Goal: Check status: Check status

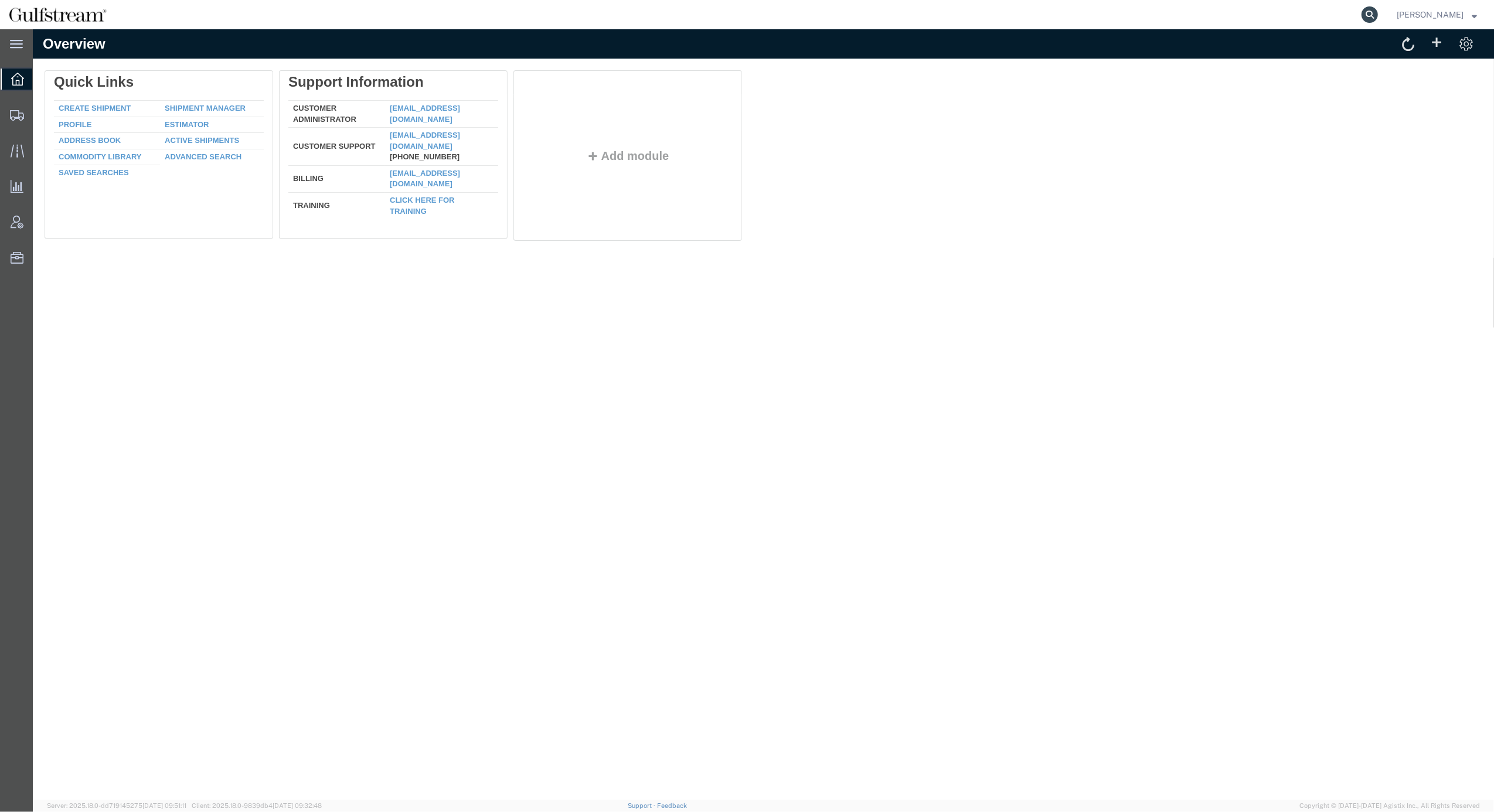
click at [1377, 10] on icon at bounding box center [1369, 15] width 16 height 16
click at [1257, 16] on input "search" at bounding box center [1183, 15] width 356 height 28
drag, startPoint x: 1137, startPoint y: 19, endPoint x: 946, endPoint y: 7, distance: 191.4
click at [946, 7] on div "451408222130" at bounding box center [747, 15] width 1264 height 29
type input "451408222130"
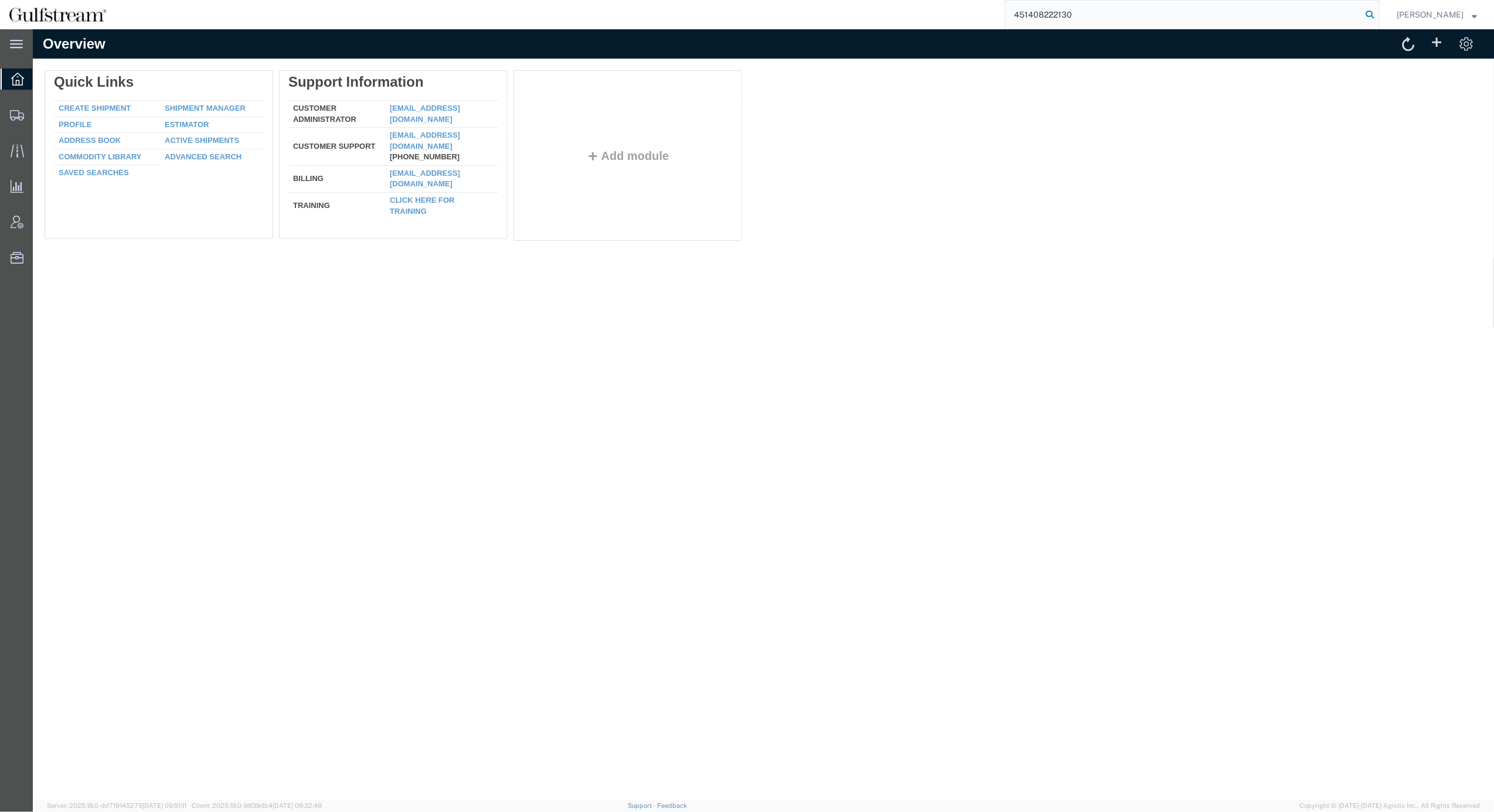
click at [1377, 11] on icon at bounding box center [1369, 15] width 16 height 16
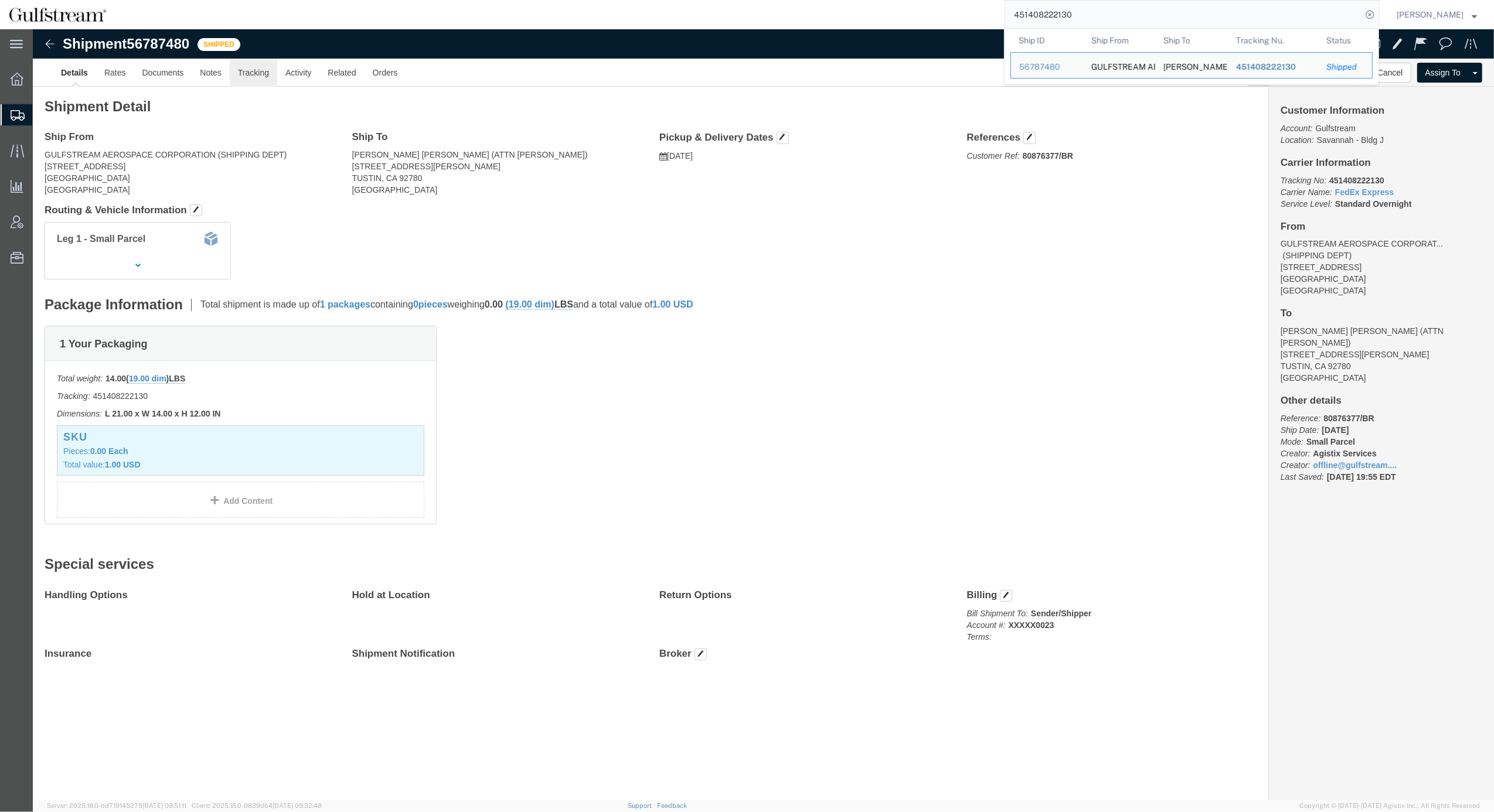
drag, startPoint x: 232, startPoint y: 43, endPoint x: 274, endPoint y: 62, distance: 46.1
click link "Tracking"
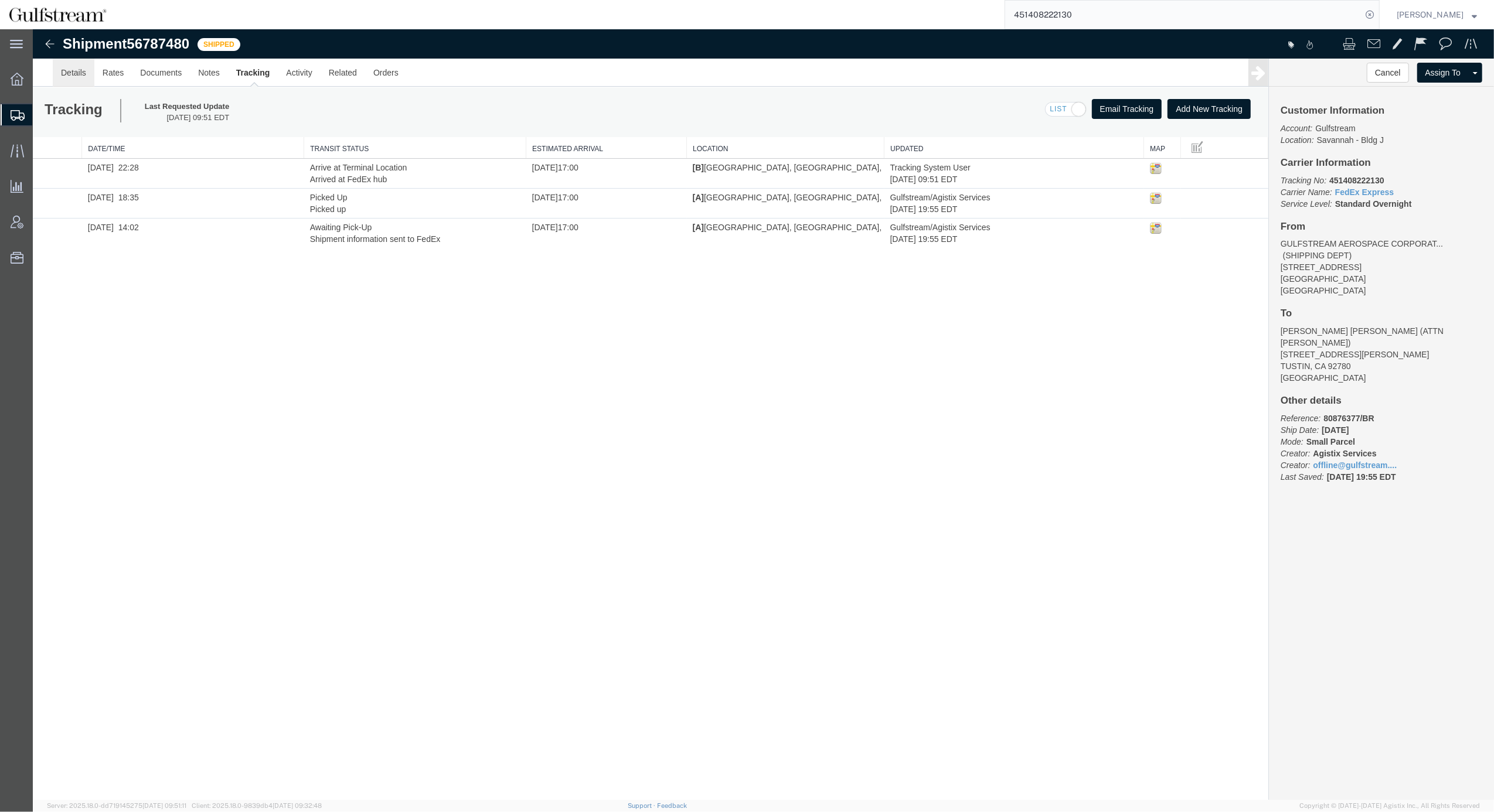
click at [74, 78] on link "Details" at bounding box center [73, 72] width 42 height 28
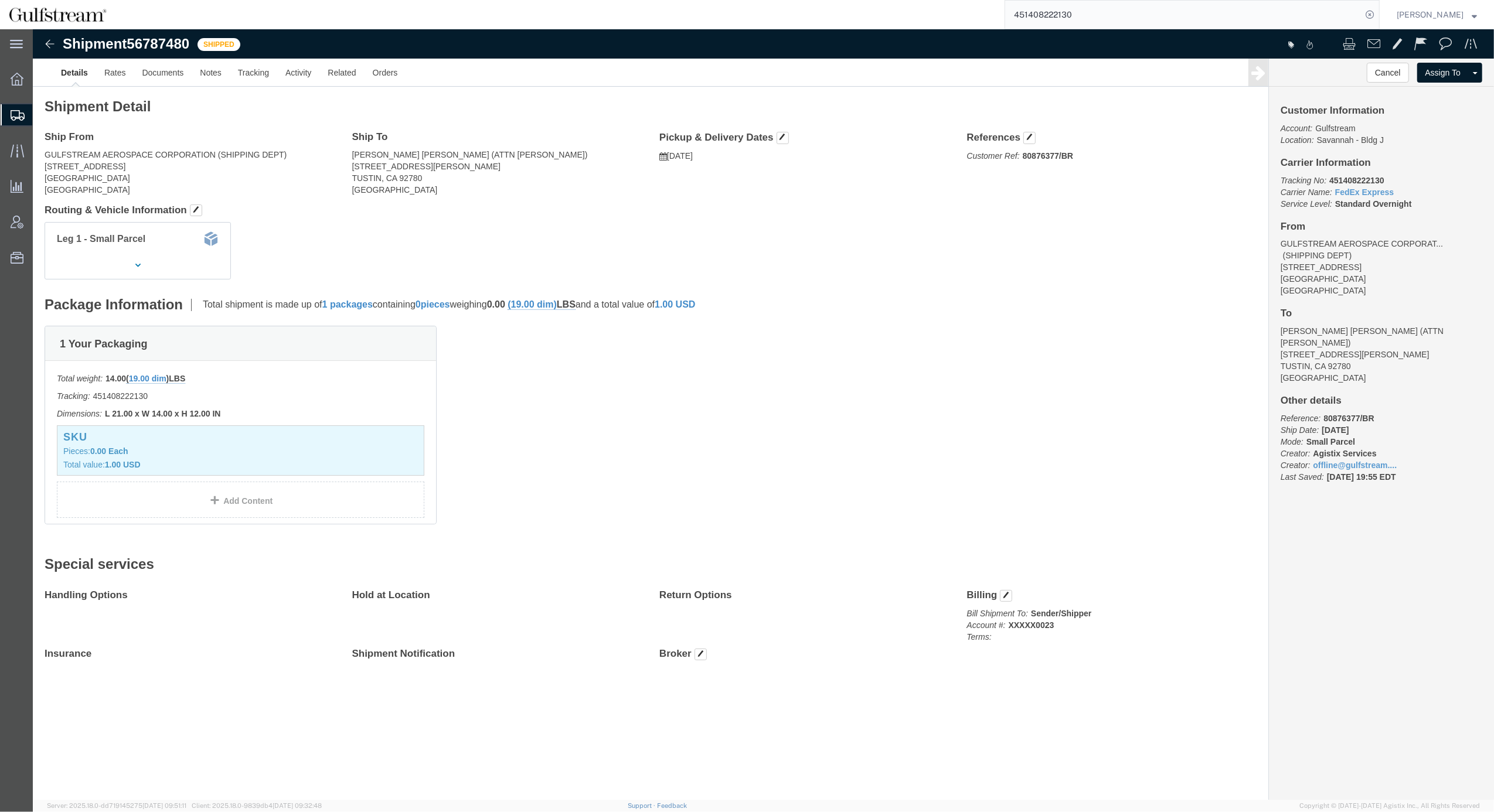
click div "Package Information Total shipment is made up of 1 packages containing 0 pieces…"
